Goal: Communication & Community: Connect with others

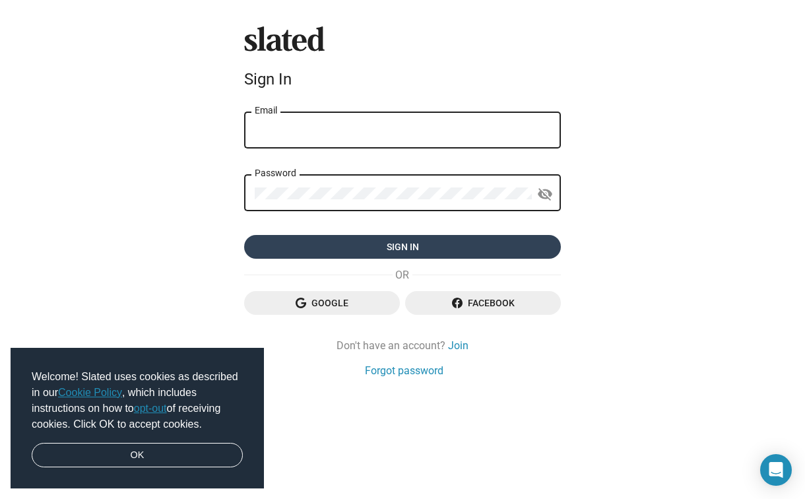
type input "Matthew@MatthewChapman.us"
click at [412, 248] on span "Sign in" at bounding box center [403, 247] width 296 height 24
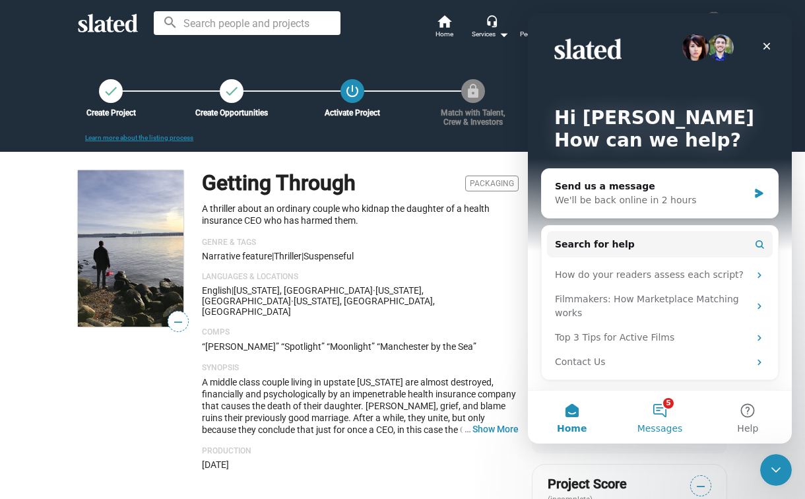
click at [661, 410] on button "5 Messages" at bounding box center [659, 417] width 88 height 53
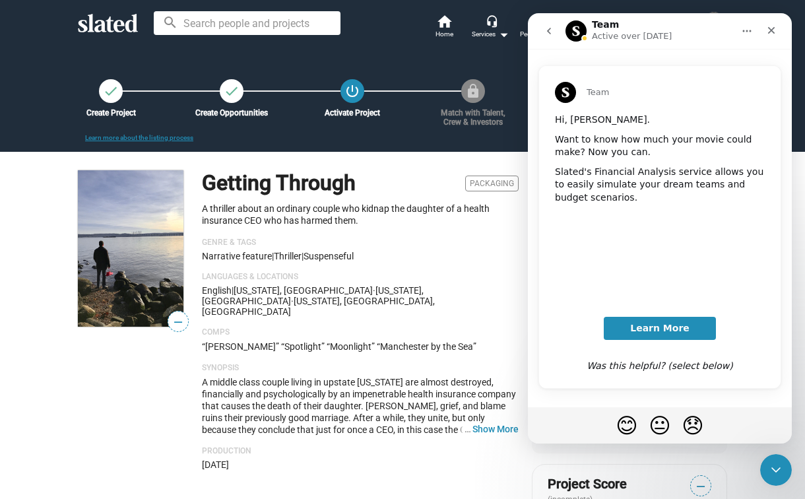
scroll to position [60, 0]
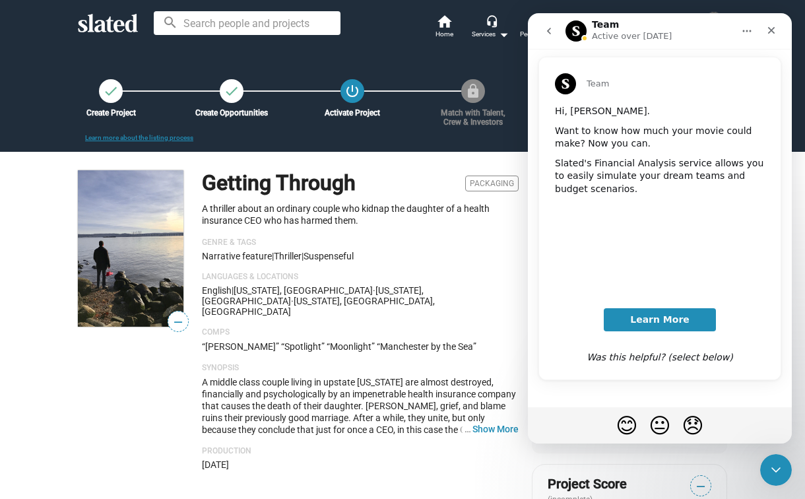
click at [550, 32] on icon "go back" at bounding box center [549, 31] width 11 height 11
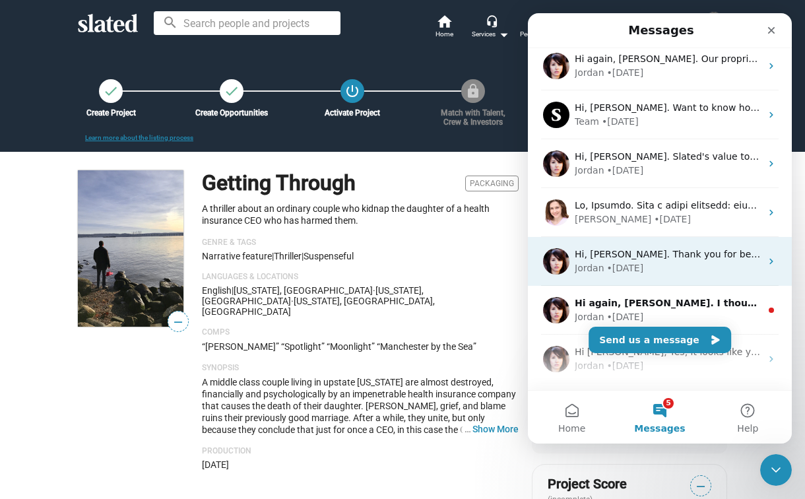
scroll to position [108, 0]
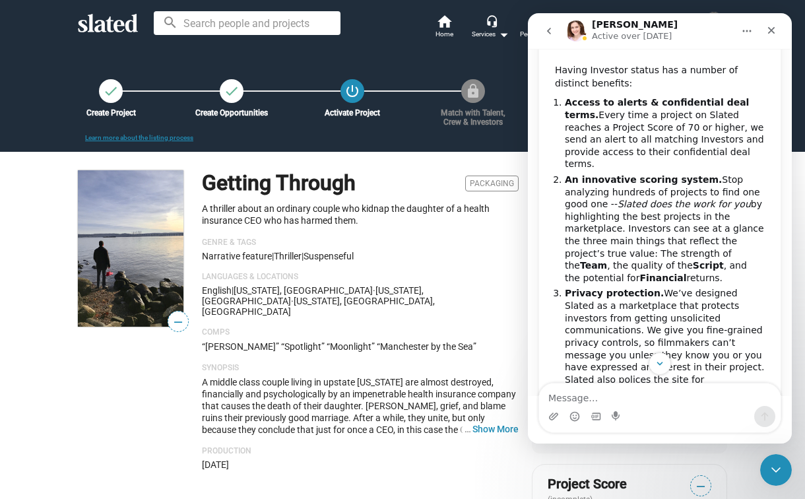
scroll to position [203, 0]
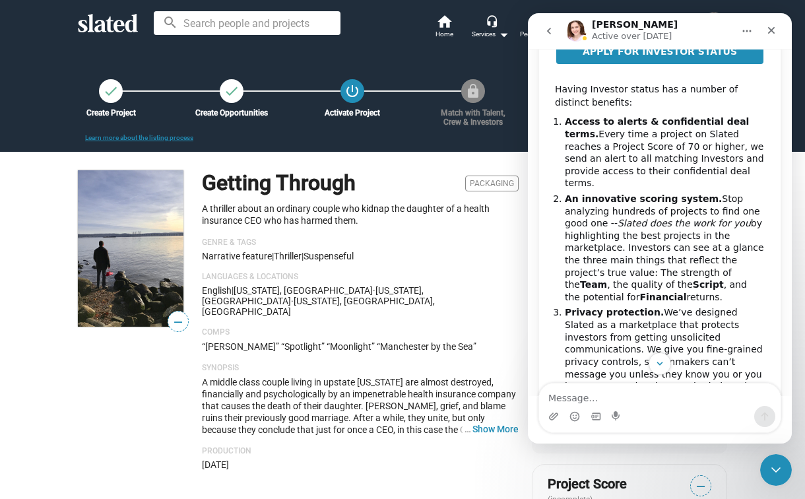
click at [551, 32] on icon "go back" at bounding box center [549, 31] width 11 height 11
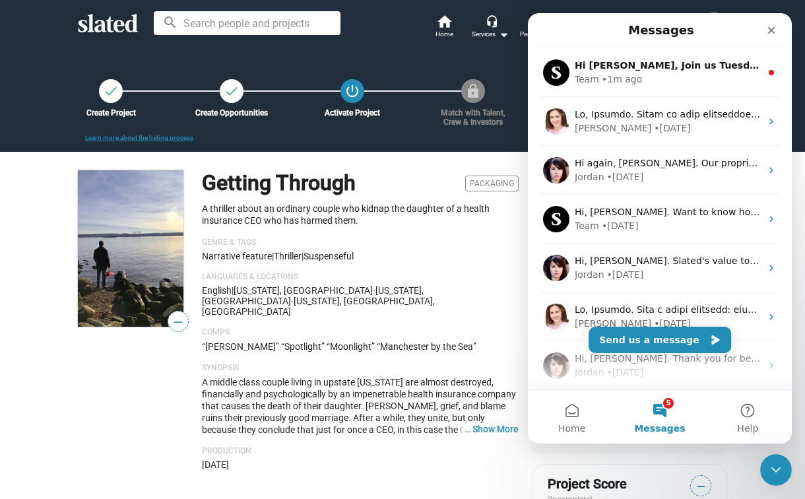
scroll to position [0, 0]
click at [770, 29] on icon "Close" at bounding box center [771, 30] width 7 height 7
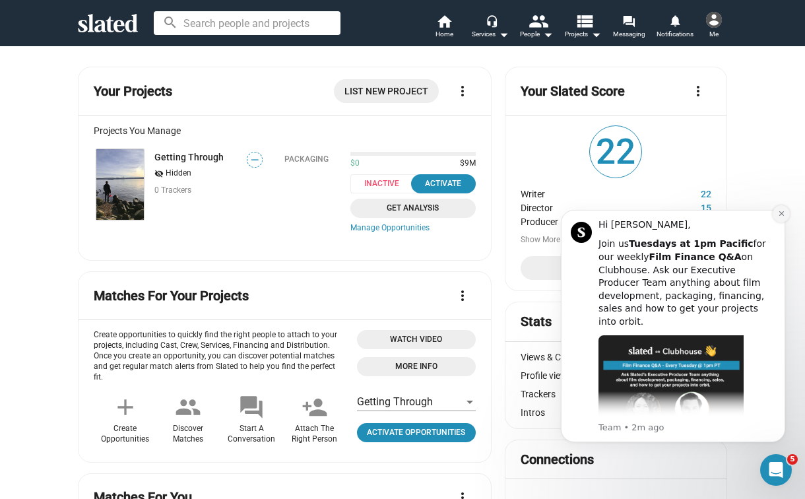
click at [782, 211] on icon "Dismiss notification" at bounding box center [781, 213] width 7 height 7
